Goal: Information Seeking & Learning: Find contact information

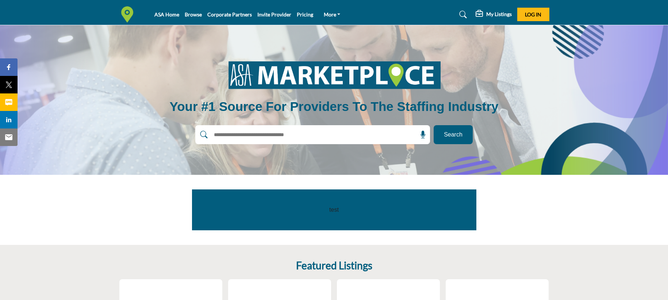
click at [536, 16] on span "Log In" at bounding box center [533, 14] width 16 height 6
click at [283, 140] on input "text" at bounding box center [297, 134] width 174 height 11
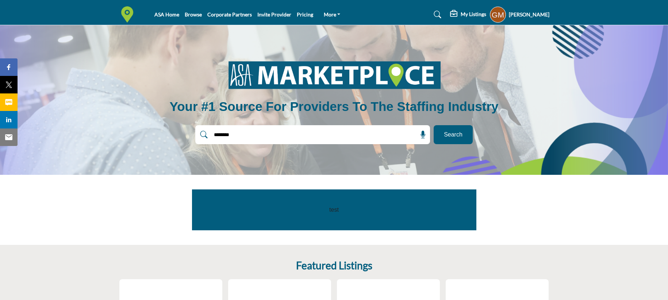
type input "********"
click at [453, 135] on button "Search" at bounding box center [452, 134] width 39 height 19
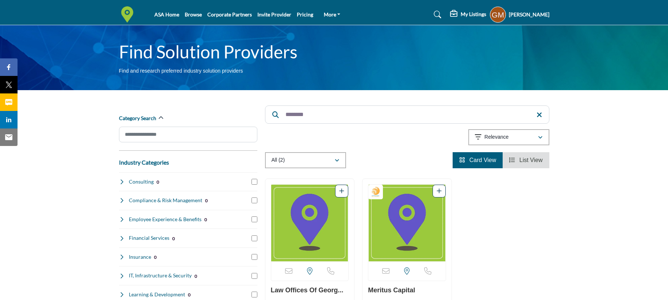
scroll to position [95, 0]
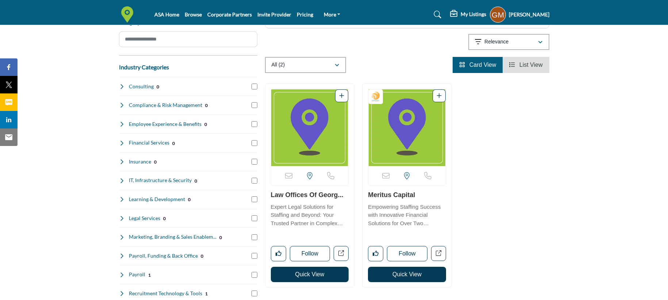
click at [306, 146] on img "Open Listing in new tab" at bounding box center [309, 127] width 77 height 77
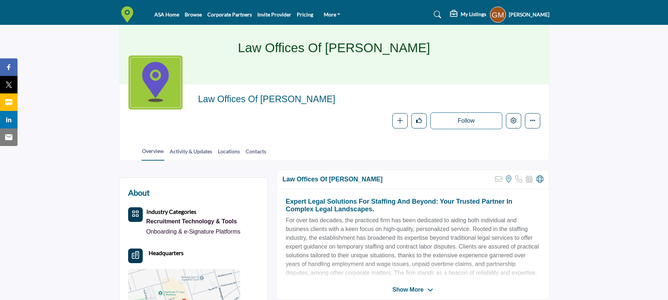
scroll to position [67, 0]
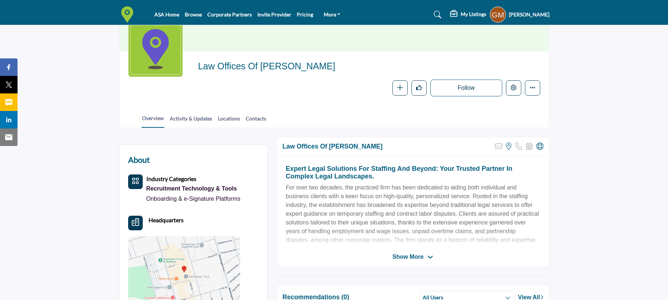
click at [410, 254] on span "Show More" at bounding box center [407, 256] width 31 height 9
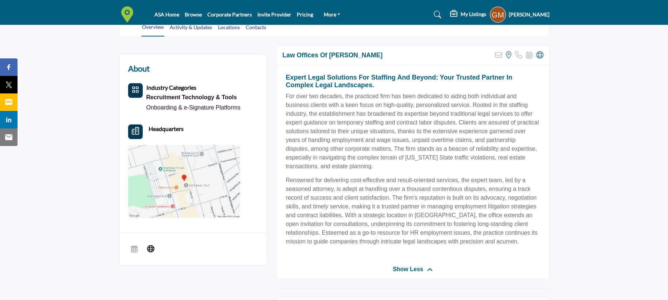
scroll to position [63, 0]
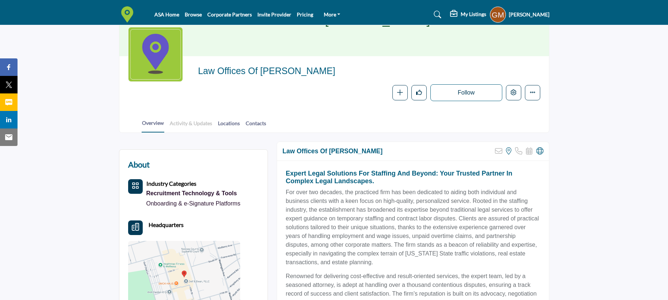
click at [186, 124] on link "Activity & Updates" at bounding box center [190, 125] width 43 height 13
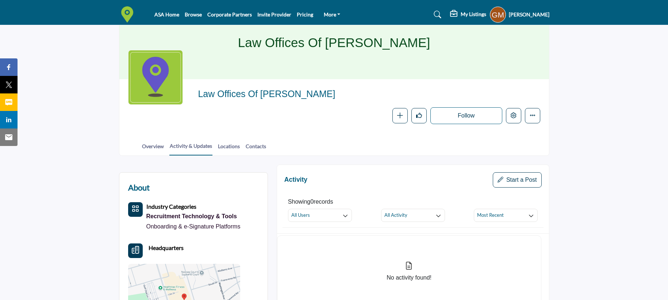
scroll to position [62, 0]
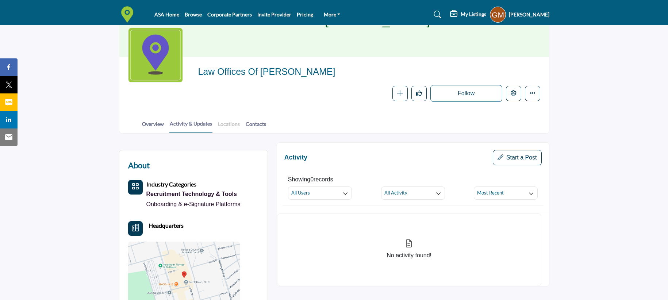
click at [232, 126] on link "Locations" at bounding box center [228, 126] width 23 height 13
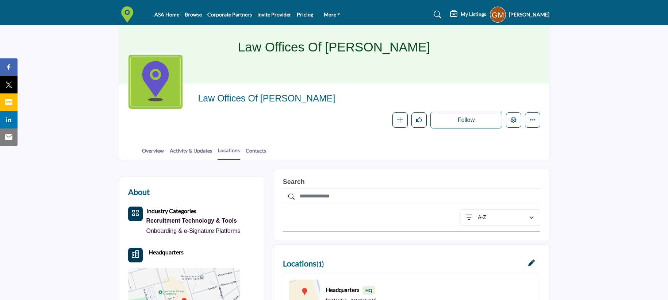
scroll to position [54, 0]
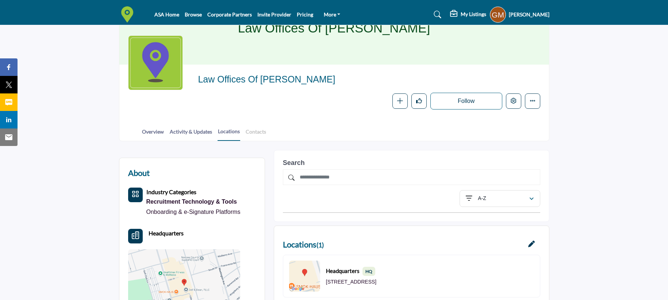
click at [258, 130] on link "Contacts" at bounding box center [255, 134] width 21 height 13
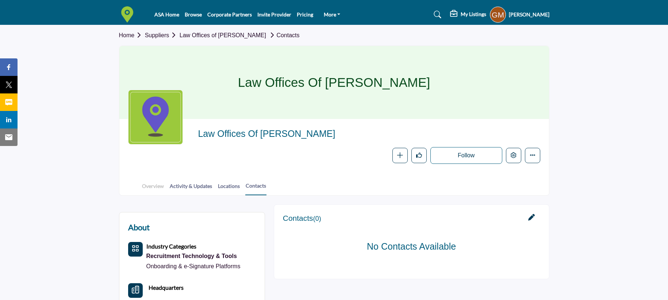
click at [152, 185] on link "Overview" at bounding box center [153, 188] width 23 height 13
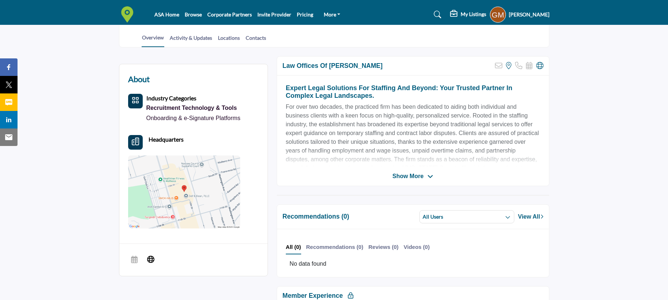
scroll to position [147, 0]
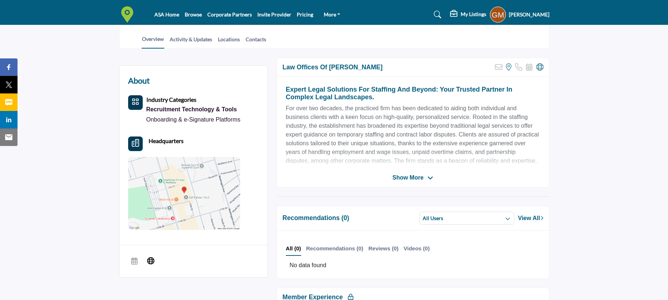
click at [402, 179] on span "Show More" at bounding box center [407, 177] width 31 height 9
